Goal: Transaction & Acquisition: Book appointment/travel/reservation

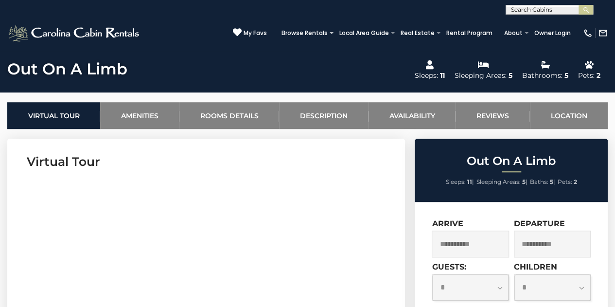
scroll to position [334, 0]
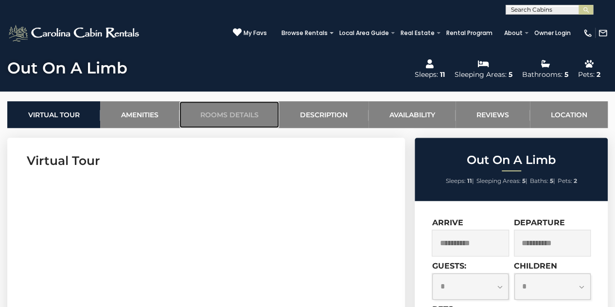
click at [213, 110] on link "Rooms Details" at bounding box center [229, 114] width 100 height 27
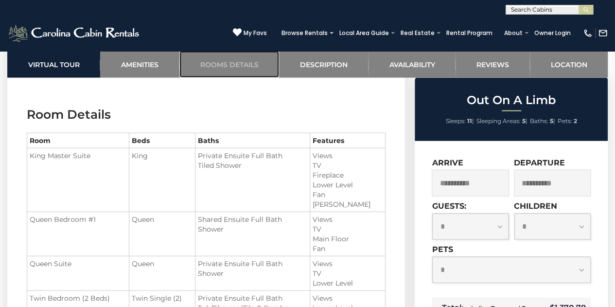
scroll to position [1032, 0]
click at [224, 60] on link "Rooms Details" at bounding box center [229, 64] width 100 height 27
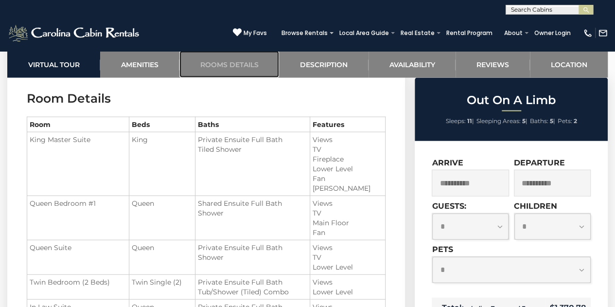
scroll to position [1050, 0]
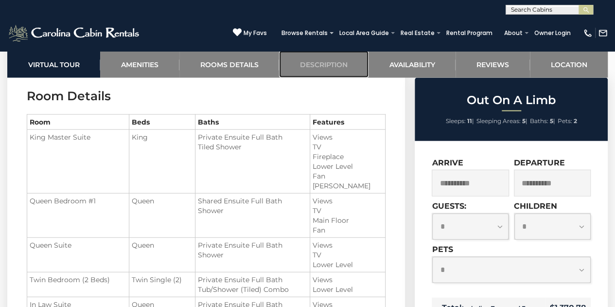
click at [329, 62] on link "Description" at bounding box center [323, 64] width 89 height 27
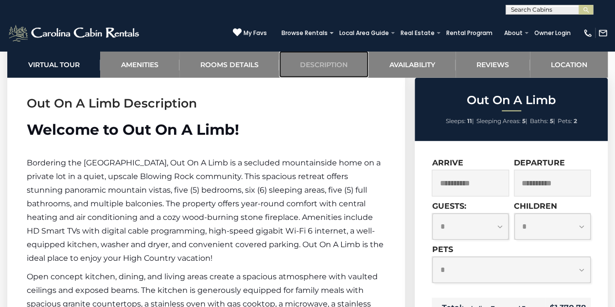
scroll to position [1336, 0]
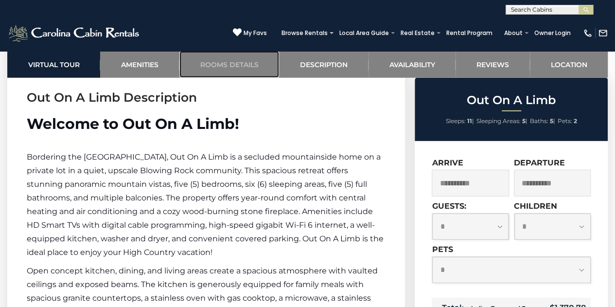
click at [207, 65] on link "Rooms Details" at bounding box center [229, 64] width 100 height 27
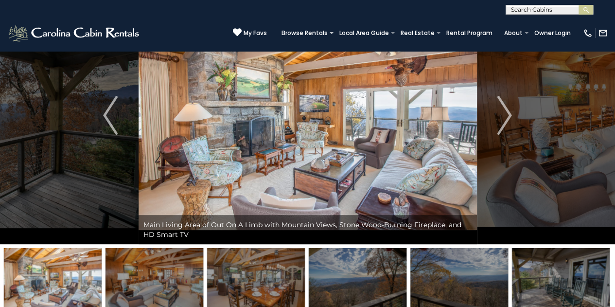
scroll to position [0, 0]
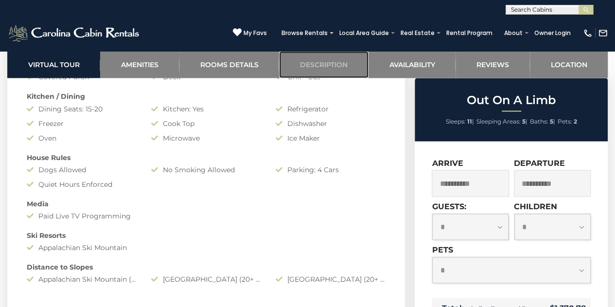
click at [331, 63] on link "Description" at bounding box center [323, 64] width 89 height 27
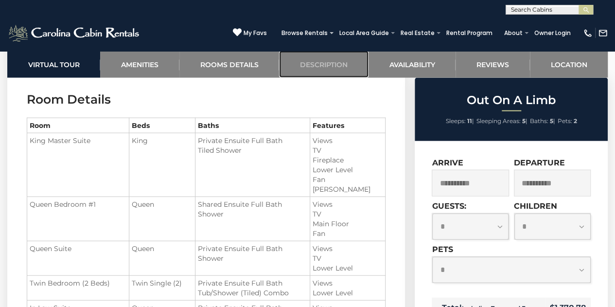
scroll to position [1045, 0]
click at [503, 233] on select "**********" at bounding box center [470, 226] width 76 height 26
select select "*"
click at [432, 213] on select "**********" at bounding box center [470, 226] width 76 height 26
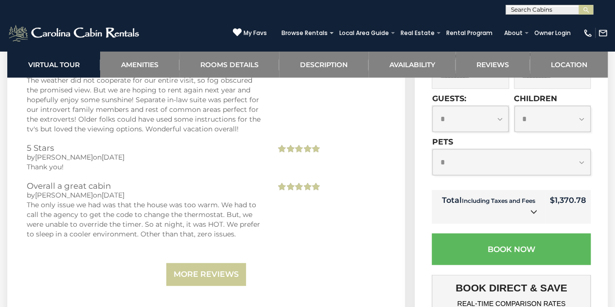
scroll to position [2809, 0]
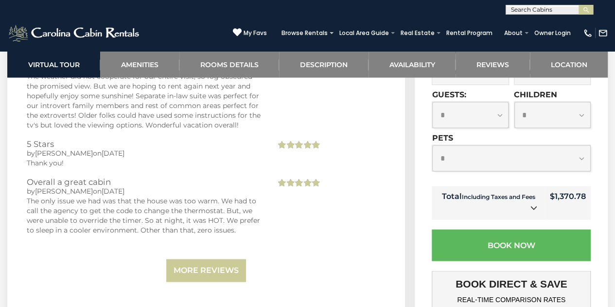
click at [528, 214] on link at bounding box center [533, 208] width 13 height 13
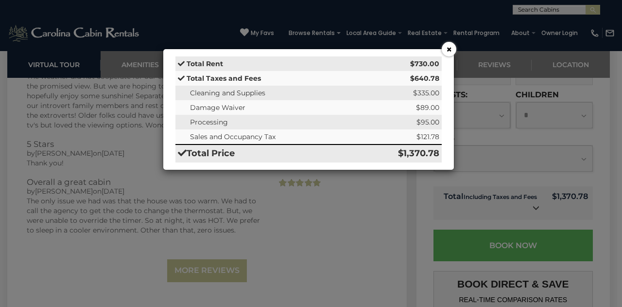
click at [448, 45] on button "×" at bounding box center [449, 49] width 15 height 15
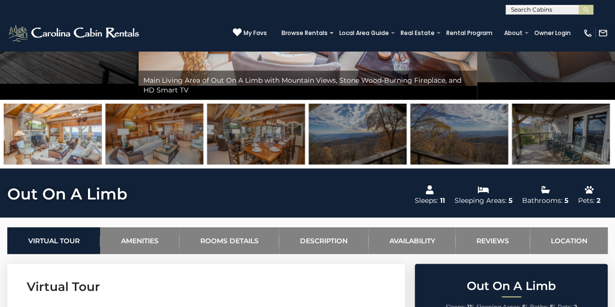
scroll to position [0, 0]
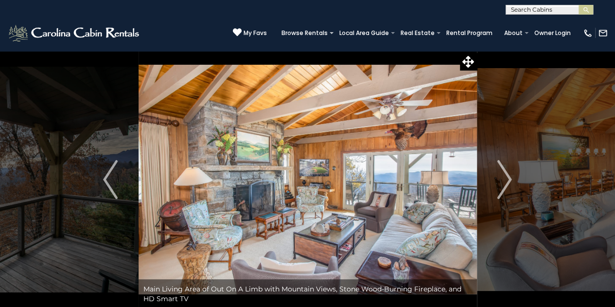
click at [507, 174] on img "Next" at bounding box center [504, 179] width 15 height 39
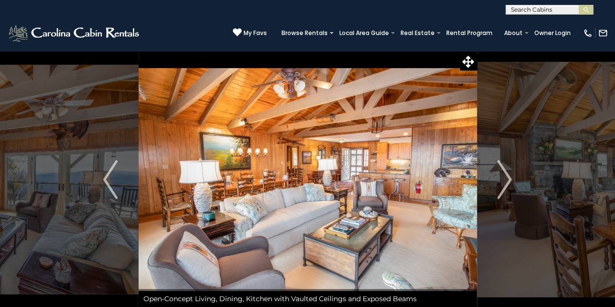
click at [507, 174] on img "Next" at bounding box center [504, 179] width 15 height 39
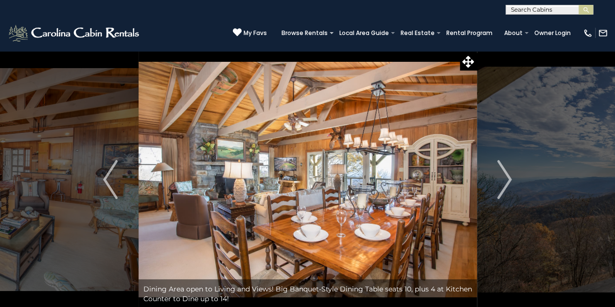
click at [507, 174] on img "Next" at bounding box center [504, 179] width 15 height 39
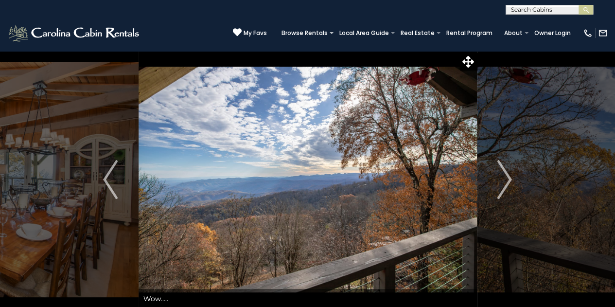
click at [507, 174] on img "Next" at bounding box center [504, 179] width 15 height 39
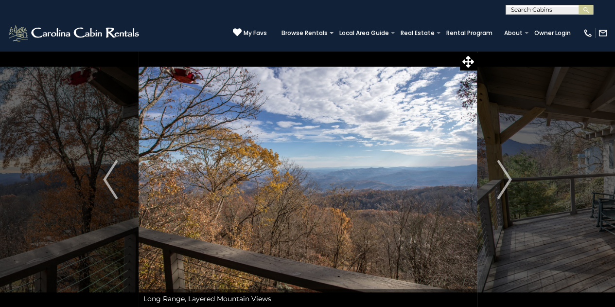
click at [507, 174] on img "Next" at bounding box center [504, 179] width 15 height 39
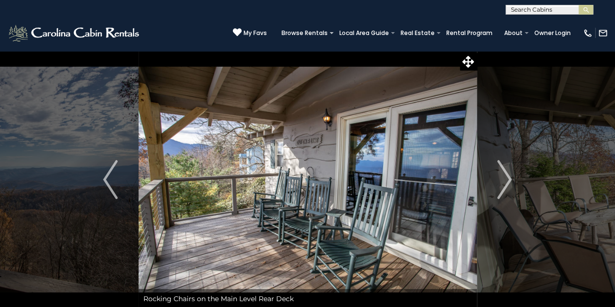
click at [507, 174] on img "Next" at bounding box center [504, 179] width 15 height 39
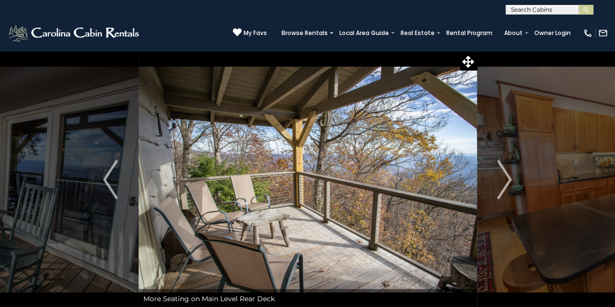
click at [507, 174] on img "Next" at bounding box center [504, 179] width 15 height 39
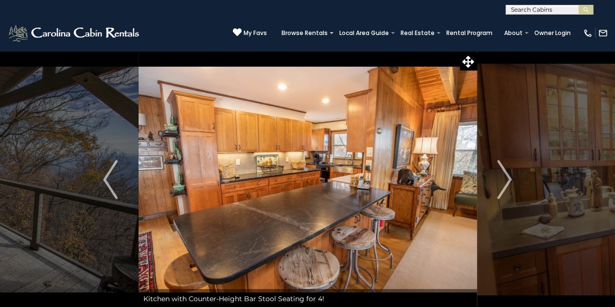
click at [507, 174] on img "Next" at bounding box center [504, 179] width 15 height 39
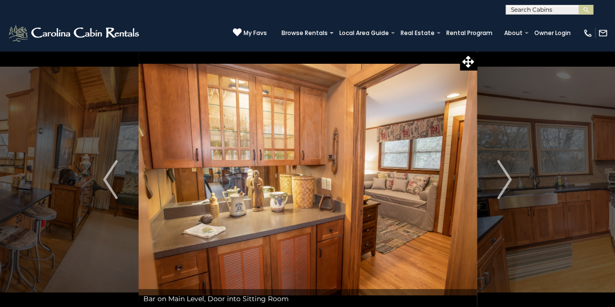
click at [507, 174] on img "Next" at bounding box center [504, 179] width 15 height 39
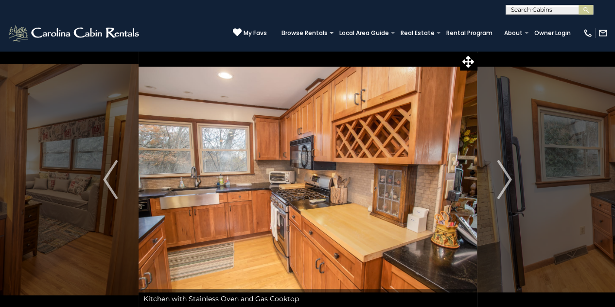
click at [507, 174] on img "Next" at bounding box center [504, 179] width 15 height 39
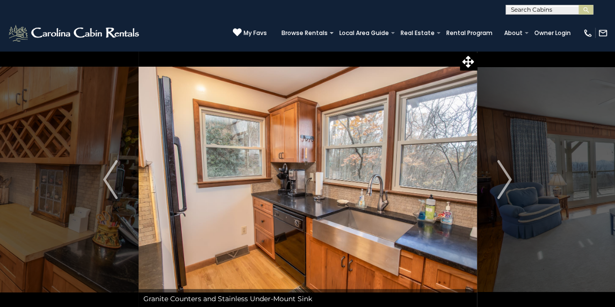
click at [507, 174] on img "Next" at bounding box center [504, 179] width 15 height 39
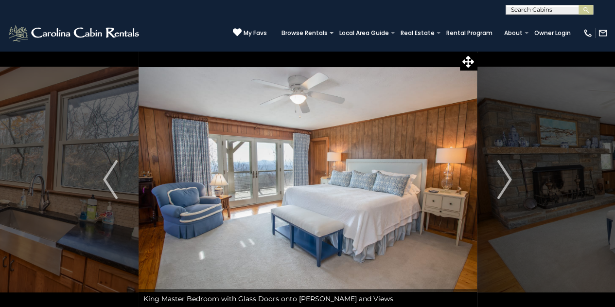
click at [507, 174] on img "Next" at bounding box center [504, 179] width 15 height 39
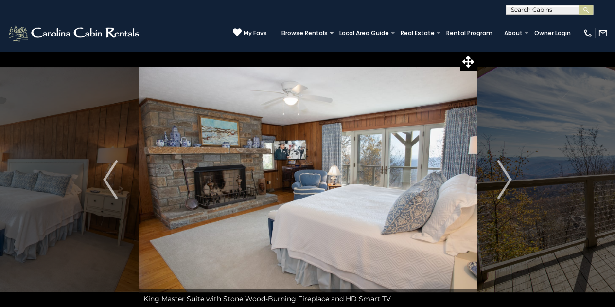
click at [507, 174] on img "Next" at bounding box center [504, 179] width 15 height 39
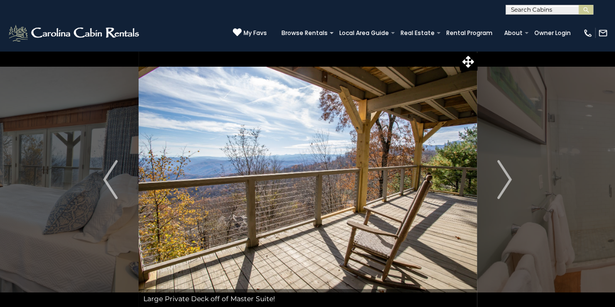
click at [507, 174] on img "Next" at bounding box center [504, 179] width 15 height 39
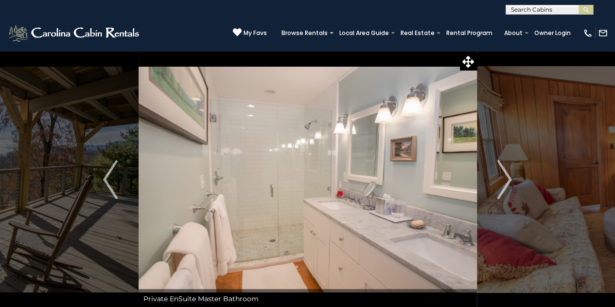
click at [507, 174] on img "Next" at bounding box center [504, 179] width 15 height 39
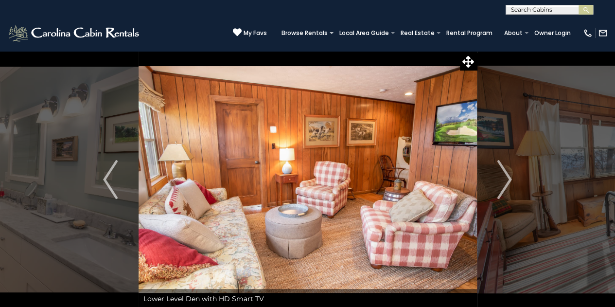
click at [507, 174] on img "Next" at bounding box center [504, 179] width 15 height 39
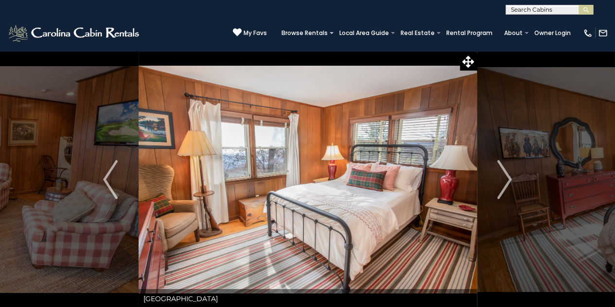
click at [507, 174] on img "Next" at bounding box center [504, 179] width 15 height 39
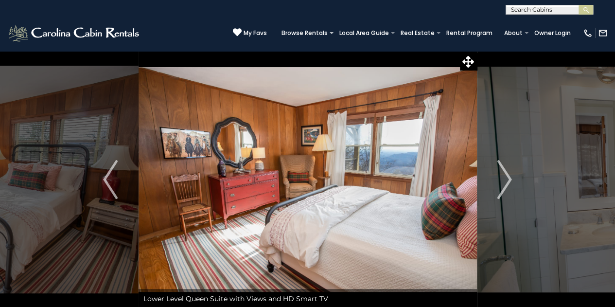
click at [507, 174] on img "Next" at bounding box center [504, 179] width 15 height 39
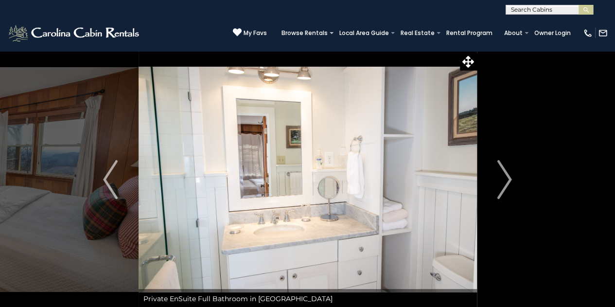
click at [507, 174] on img "Next" at bounding box center [504, 179] width 15 height 39
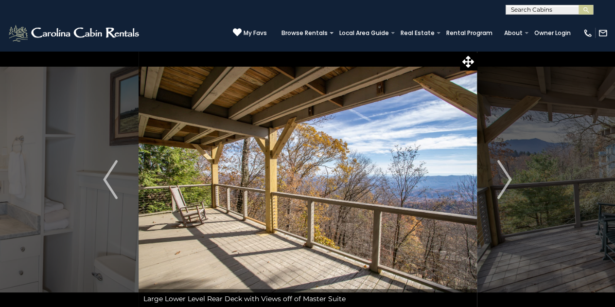
click at [507, 174] on img "Next" at bounding box center [504, 179] width 15 height 39
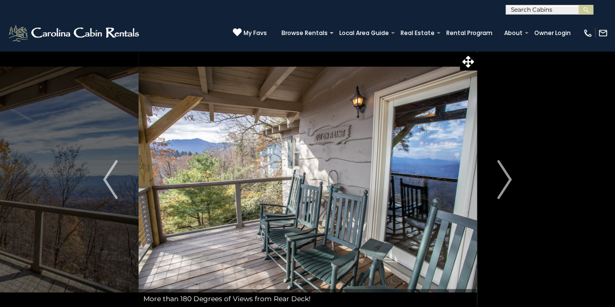
click at [507, 174] on img "Next" at bounding box center [504, 179] width 15 height 39
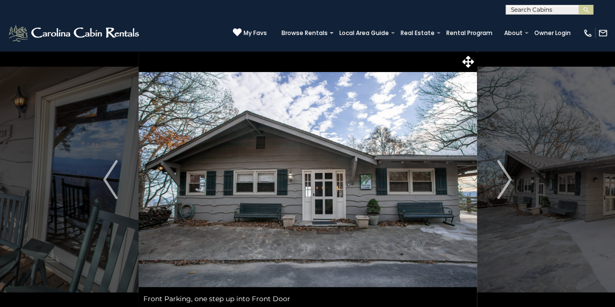
click at [507, 174] on img "Next" at bounding box center [504, 179] width 15 height 39
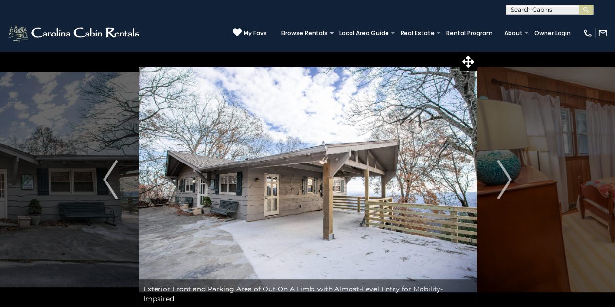
click at [507, 174] on img "Next" at bounding box center [504, 179] width 15 height 39
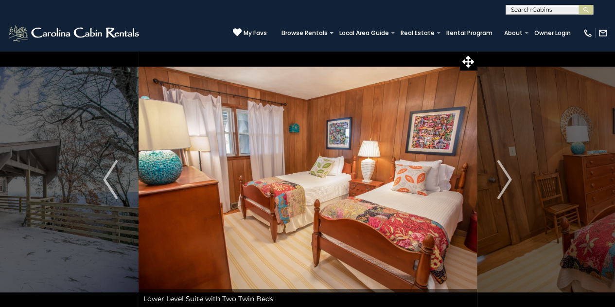
click at [507, 174] on img "Next" at bounding box center [504, 179] width 15 height 39
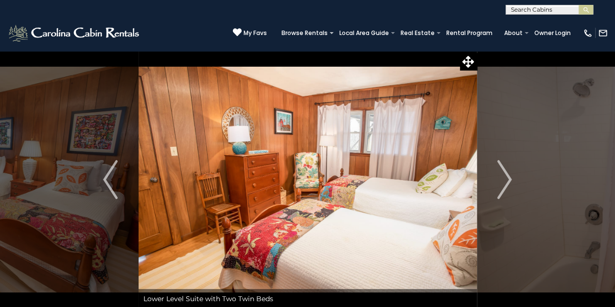
click at [507, 174] on img "Next" at bounding box center [504, 179] width 15 height 39
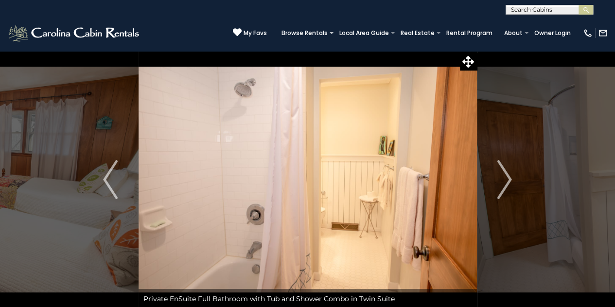
click at [507, 174] on img "Next" at bounding box center [504, 179] width 15 height 39
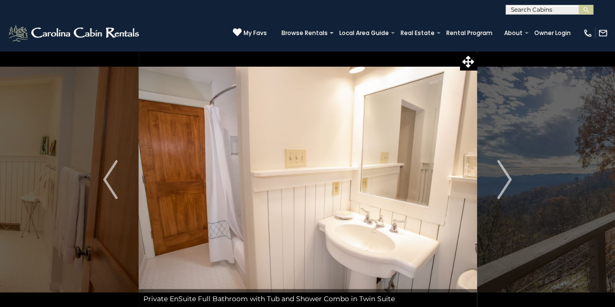
click at [507, 174] on img "Next" at bounding box center [504, 179] width 15 height 39
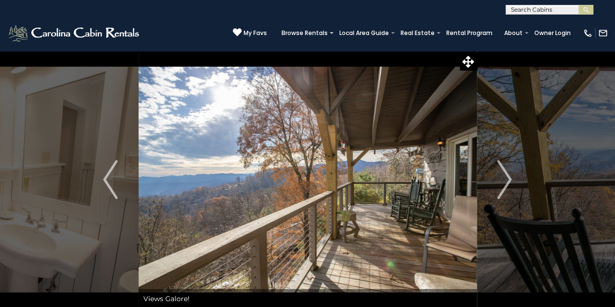
click at [507, 174] on img "Next" at bounding box center [504, 179] width 15 height 39
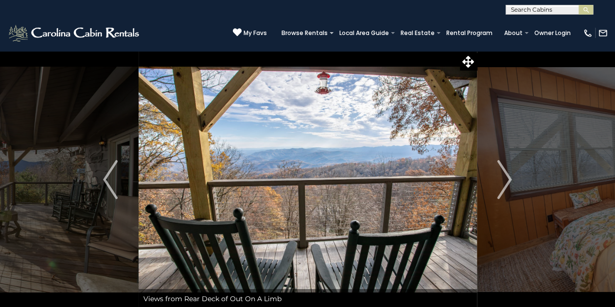
click at [507, 174] on img "Next" at bounding box center [504, 179] width 15 height 39
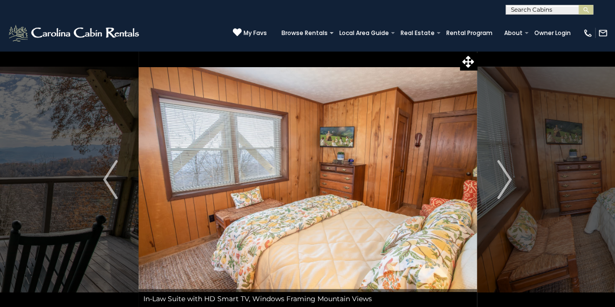
click at [507, 174] on img "Next" at bounding box center [504, 179] width 15 height 39
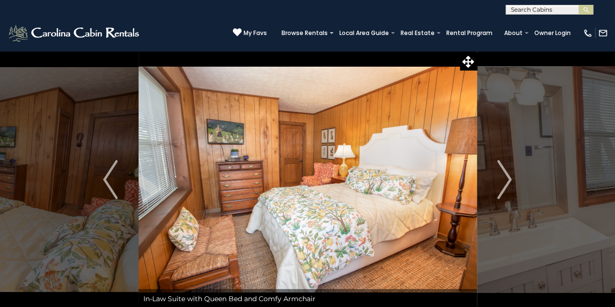
click at [507, 174] on img "Next" at bounding box center [504, 179] width 15 height 39
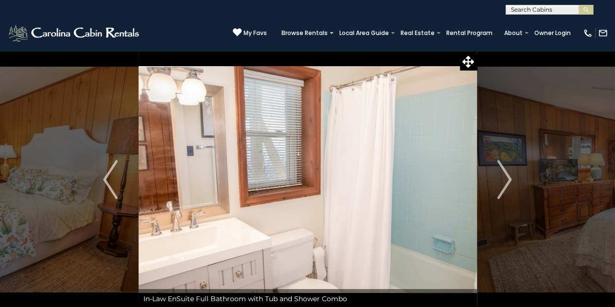
click at [507, 174] on img "Next" at bounding box center [504, 179] width 15 height 39
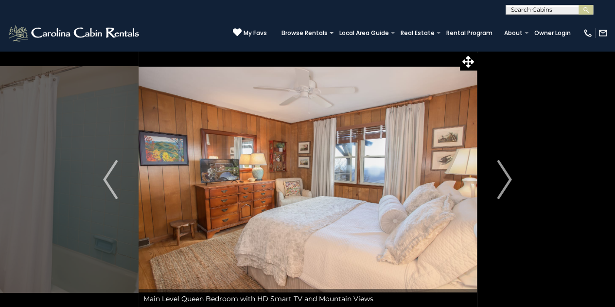
click at [507, 174] on img "Next" at bounding box center [504, 179] width 15 height 39
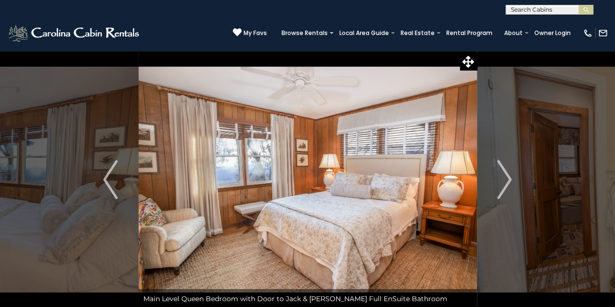
click at [507, 174] on img "Next" at bounding box center [504, 179] width 15 height 39
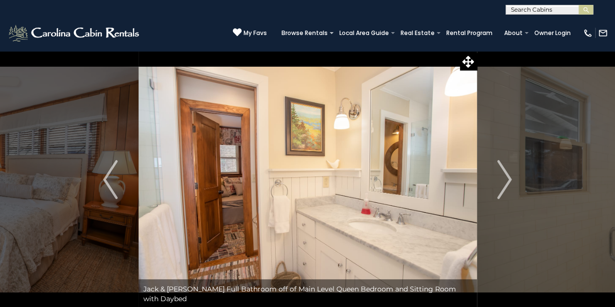
click at [507, 174] on img "Next" at bounding box center [504, 179] width 15 height 39
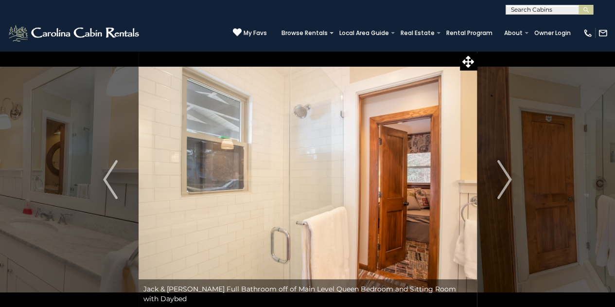
click at [507, 174] on img "Next" at bounding box center [504, 179] width 15 height 39
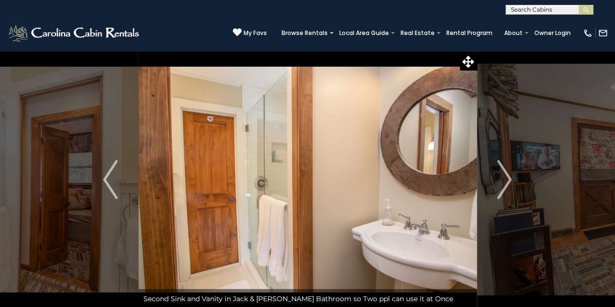
click at [507, 174] on img "Next" at bounding box center [504, 179] width 15 height 39
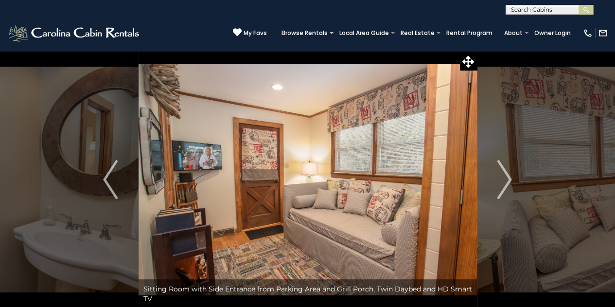
click at [507, 174] on img "Next" at bounding box center [504, 179] width 15 height 39
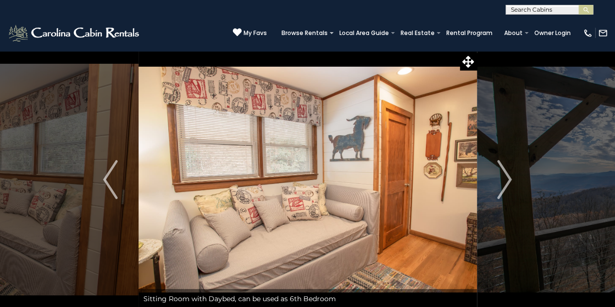
click at [507, 174] on img "Next" at bounding box center [504, 179] width 15 height 39
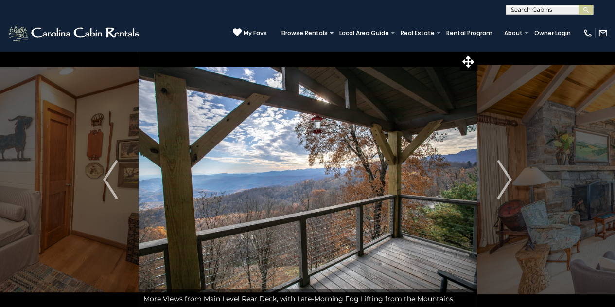
click at [507, 174] on img "Next" at bounding box center [504, 179] width 15 height 39
